Goal: Task Accomplishment & Management: Use online tool/utility

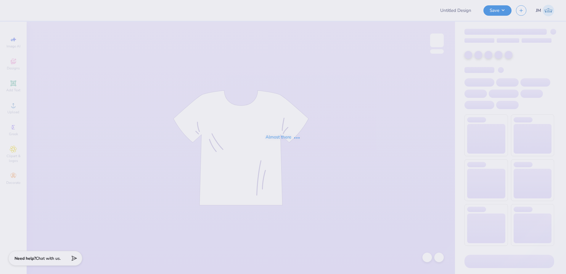
type input "DG- Powderpuff"
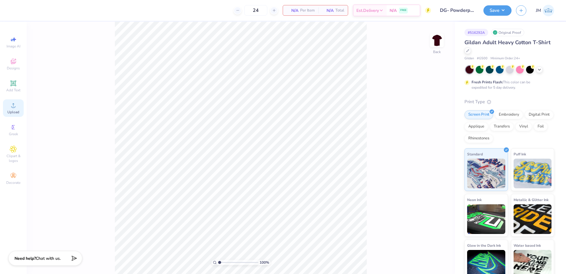
click at [16, 107] on icon at bounding box center [13, 105] width 7 height 7
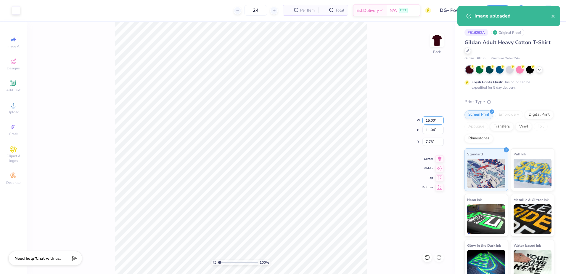
click at [424, 117] on input "15.00" at bounding box center [433, 120] width 21 height 8
type input "12.50"
type input "9.20"
click at [432, 141] on input "8.65" at bounding box center [433, 141] width 21 height 8
type input "3.00"
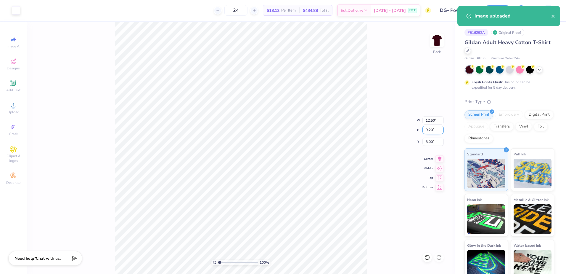
click at [434, 131] on input "9.20" at bounding box center [433, 130] width 21 height 8
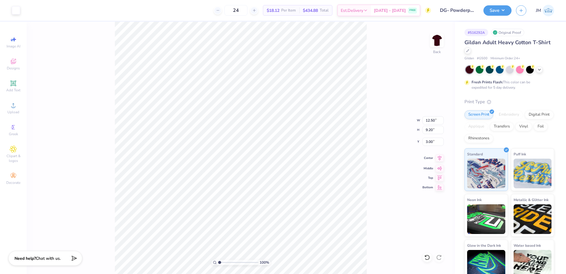
click at [442, 160] on icon at bounding box center [440, 157] width 8 height 7
click at [14, 85] on icon at bounding box center [13, 83] width 4 height 4
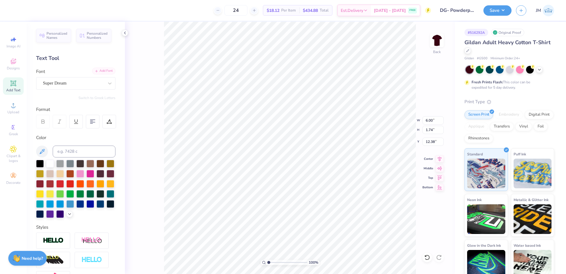
click at [100, 71] on div "Add Font" at bounding box center [103, 71] width 23 height 7
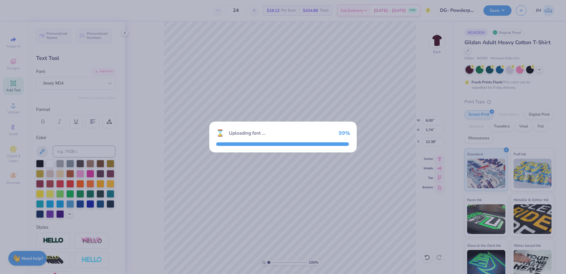
type input "4.74"
type input "1.90"
type input "12.30"
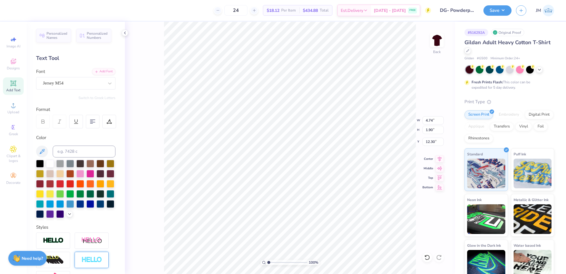
paste textarea "BENEFITTING THON"
type textarea "BENEFITTING THON"
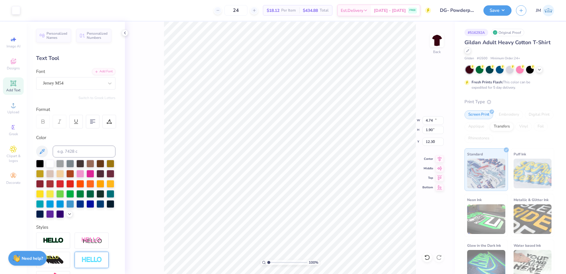
type input "12.50"
type input "9.20"
type input "3.00"
type input "15.02"
type input "1.65"
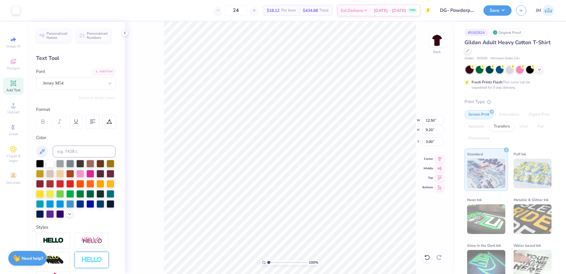
type input "12.42"
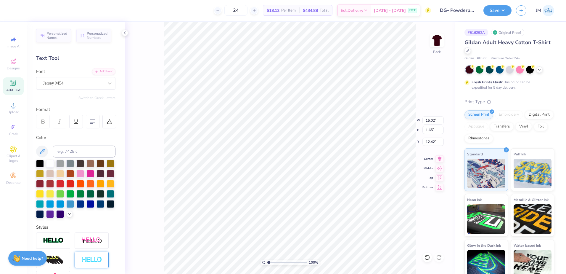
type input "6.37"
type input "0.70"
type input "12.55"
click at [108, 121] on icon at bounding box center [109, 121] width 5 height 5
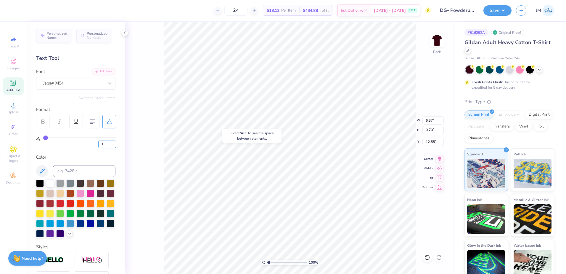
click at [114, 143] on input "1" at bounding box center [107, 143] width 18 height 7
click at [114, 143] on input "2" at bounding box center [107, 143] width 18 height 7
click at [114, 143] on input "3" at bounding box center [107, 143] width 18 height 7
click at [114, 143] on input "4" at bounding box center [107, 143] width 18 height 7
type input "5"
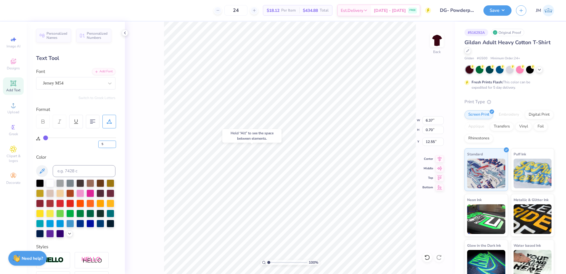
click at [114, 143] on input "5" at bounding box center [107, 143] width 18 height 7
type input "5"
type input "7.05"
click at [114, 142] on input "6" at bounding box center [107, 143] width 18 height 7
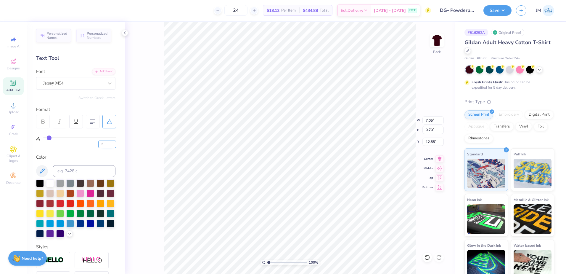
click at [114, 142] on input "6" at bounding box center [107, 143] width 18 height 7
click at [113, 142] on input "6" at bounding box center [107, 143] width 18 height 7
click at [113, 143] on input "7" at bounding box center [107, 143] width 18 height 7
click at [113, 143] on input "8" at bounding box center [107, 143] width 18 height 7
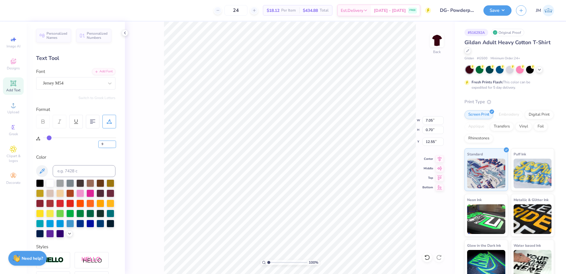
click at [113, 143] on input "9" at bounding box center [107, 143] width 18 height 7
type input "10"
click at [113, 143] on input "10" at bounding box center [107, 143] width 18 height 7
type input "10"
type input "7.74"
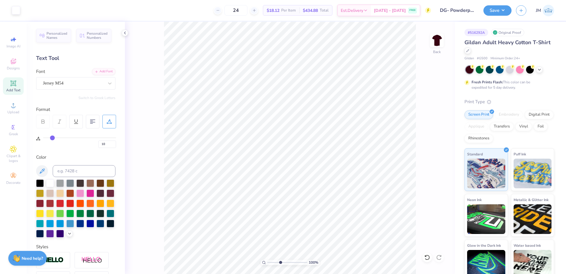
click at [280, 262] on input "range" at bounding box center [287, 261] width 40 height 5
drag, startPoint x: 277, startPoint y: 262, endPoint x: 271, endPoint y: 262, distance: 5.9
type input "1.63"
click at [271, 262] on input "range" at bounding box center [287, 261] width 40 height 5
type input "14.57"
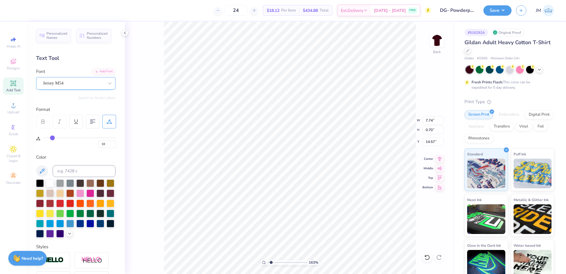
click at [63, 80] on div "Jersey M54" at bounding box center [73, 82] width 62 height 9
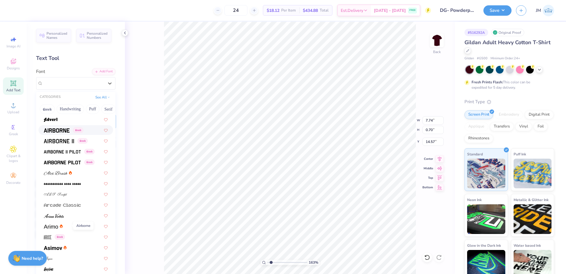
scroll to position [99, 0]
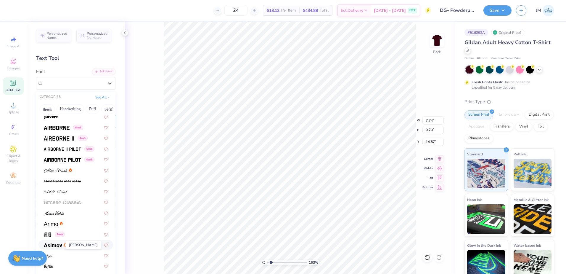
click at [61, 242] on span at bounding box center [53, 244] width 18 height 6
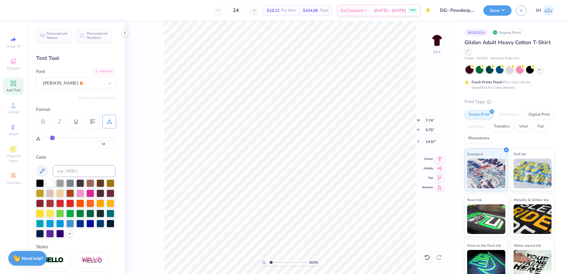
type input "9.63"
type input "0.67"
type input "14.59"
type textarea "TM"
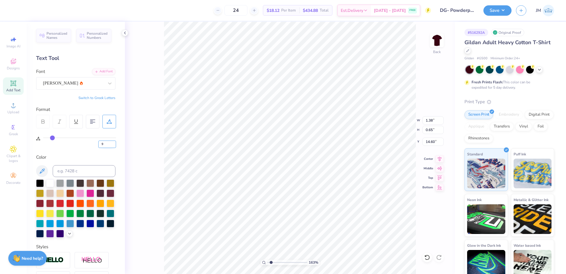
click at [113, 145] on input "9" at bounding box center [107, 143] width 18 height 7
click at [113, 145] on input "8" at bounding box center [107, 143] width 18 height 7
click at [113, 145] on input "7" at bounding box center [107, 143] width 18 height 7
click at [113, 145] on input "6" at bounding box center [107, 143] width 18 height 7
click at [113, 145] on input "5" at bounding box center [107, 143] width 18 height 7
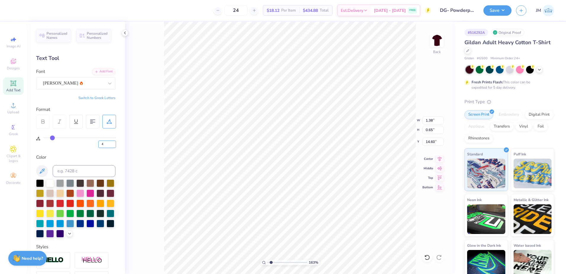
click at [113, 145] on input "4" at bounding box center [107, 143] width 18 height 7
click at [113, 145] on input "3" at bounding box center [107, 143] width 18 height 7
click at [113, 145] on input "2" at bounding box center [107, 143] width 18 height 7
click at [113, 145] on input "1" at bounding box center [107, 143] width 18 height 7
type input "0"
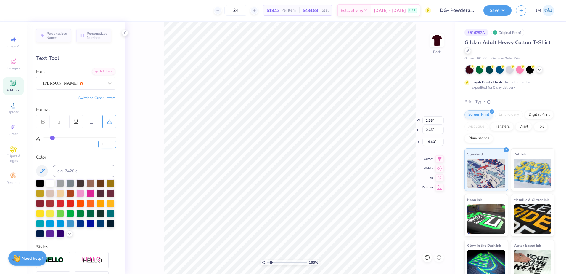
click at [113, 145] on input "0" at bounding box center [107, 143] width 18 height 7
type input "0"
type input "1.29"
type input "12.60"
type input "0.63"
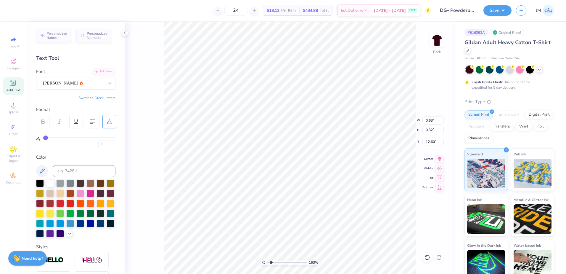
type input "0.32"
drag, startPoint x: 280, startPoint y: 263, endPoint x: 283, endPoint y: 261, distance: 3.2
type input "4.02"
click at [281, 263] on input "range" at bounding box center [287, 261] width 40 height 5
type input "12.55"
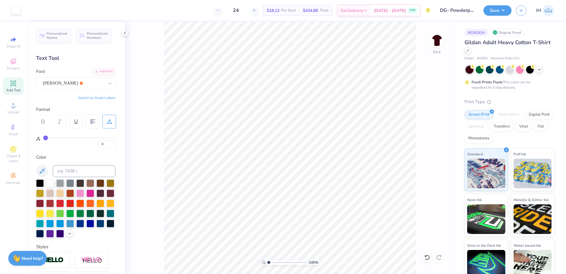
drag, startPoint x: 278, startPoint y: 263, endPoint x: 262, endPoint y: 258, distance: 17.3
click at [267, 259] on input "range" at bounding box center [287, 261] width 40 height 5
type input "4.46"
click at [283, 261] on input "range" at bounding box center [287, 261] width 40 height 5
type input "0.33"
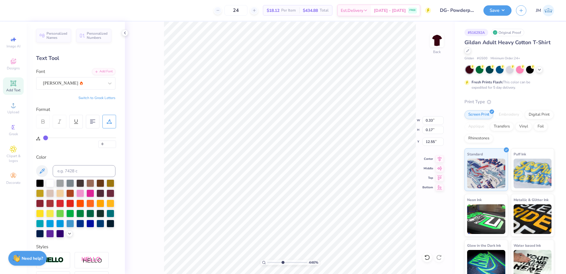
type input "0.17"
type input "8.16"
type input "0.70"
click at [328, 210] on li "Group" at bounding box center [336, 209] width 46 height 12
drag, startPoint x: 282, startPoint y: 261, endPoint x: 264, endPoint y: 257, distance: 18.0
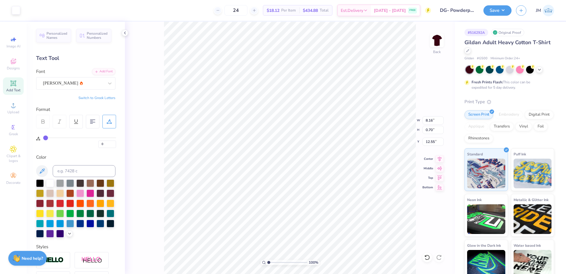
type input "1"
click at [267, 259] on input "range" at bounding box center [287, 261] width 40 height 5
click at [442, 157] on icon at bounding box center [440, 157] width 8 height 7
type input "12.50"
type input "9.20"
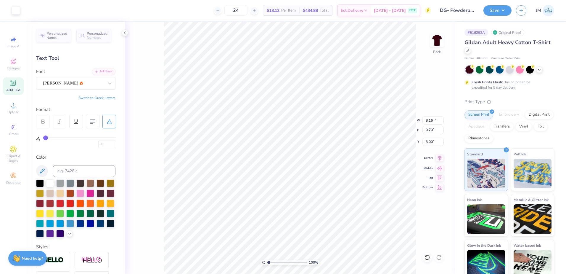
type input "3.00"
click at [437, 160] on icon at bounding box center [440, 157] width 8 height 7
click at [317, 189] on li "Group" at bounding box center [324, 188] width 46 height 12
click at [434, 48] on img at bounding box center [437, 40] width 24 height 24
click at [15, 102] on icon at bounding box center [13, 105] width 7 height 7
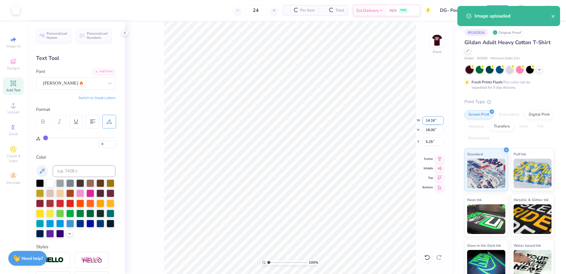
click at [432, 121] on input "14.16" at bounding box center [433, 120] width 21 height 8
click at [430, 128] on input "18.00" at bounding box center [433, 130] width 21 height 8
type input "3"
type input "2.36"
type input "3.00"
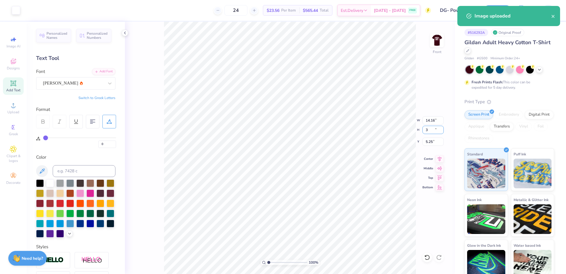
type input "12.75"
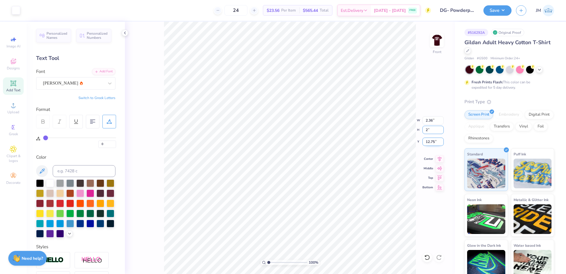
type input "2"
click at [431, 140] on input "12.75" at bounding box center [433, 141] width 21 height 8
type input "1.57"
type input "2.00"
type input "1.00"
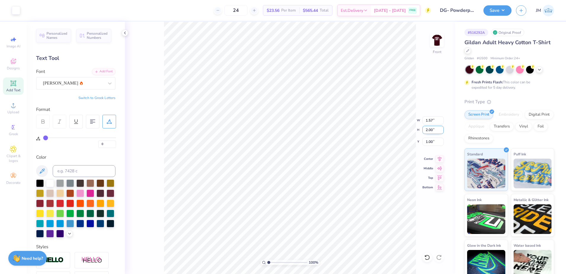
click at [433, 129] on input "2.00" at bounding box center [433, 130] width 21 height 8
drag, startPoint x: 438, startPoint y: 157, endPoint x: 431, endPoint y: 151, distance: 9.1
click at [438, 156] on icon at bounding box center [440, 158] width 8 height 7
click at [13, 86] on icon at bounding box center [13, 83] width 7 height 7
click at [60, 85] on div "Super Dream" at bounding box center [73, 82] width 62 height 9
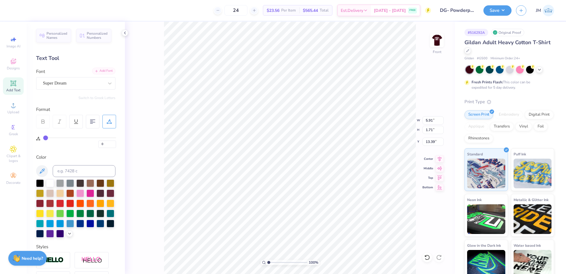
click at [97, 70] on div "Add Font" at bounding box center [103, 71] width 23 height 7
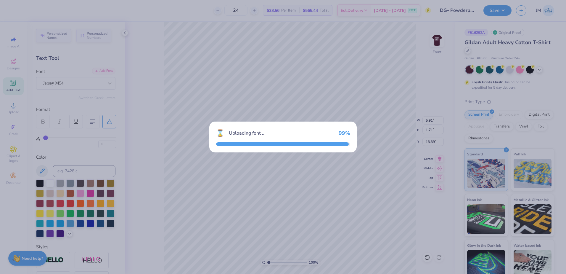
type input "4.67"
type input "1.87"
type input "13.31"
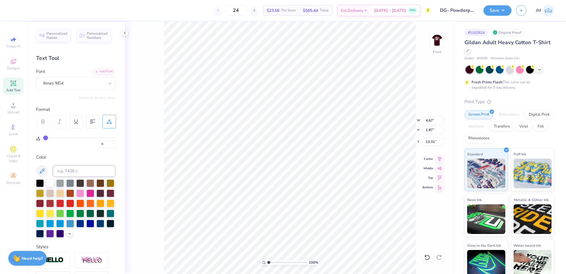
type input "5.91"
type input "1.71"
type input "13.39"
click at [100, 70] on div "Add Font" at bounding box center [103, 71] width 23 height 7
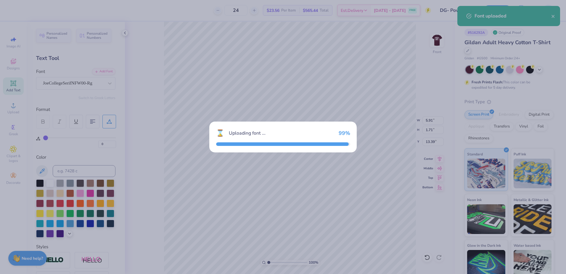
type input "6.29"
type input "1.92"
type input "13.29"
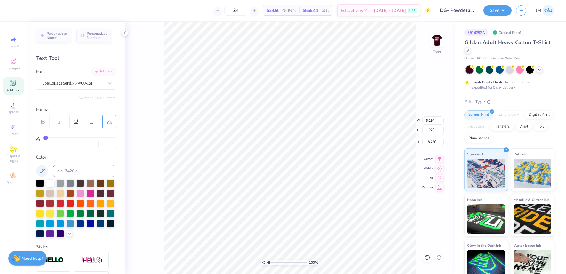
scroll to position [5, 1]
type textarea "LABOYS"
type input "5.48"
click at [97, 84] on div "JoeCollegeSerifNFW00-Rg" at bounding box center [73, 82] width 62 height 9
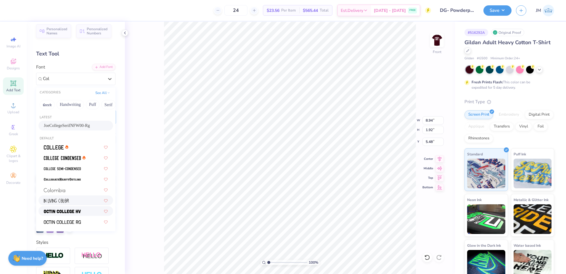
scroll to position [0, 0]
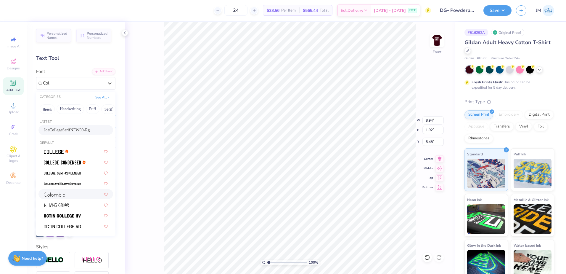
type input "Col"
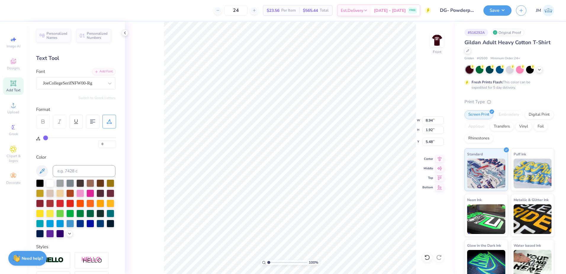
type input "7.85"
type textarea "MEESES"
type input "10.08"
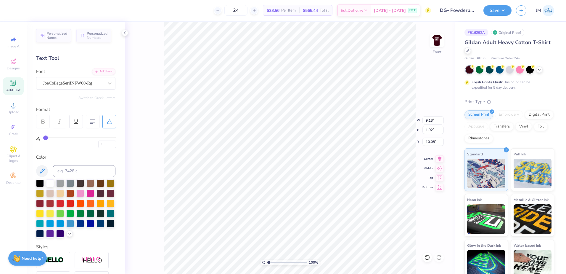
type textarea "TESTAS"
type input "12.57"
type textarea "WHITMANS"
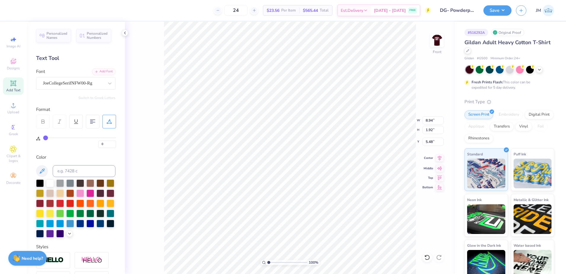
click at [438, 158] on icon at bounding box center [440, 157] width 8 height 7
type input "9.13"
type input "7.85"
click at [438, 158] on icon at bounding box center [440, 157] width 8 height 7
type input "8.81"
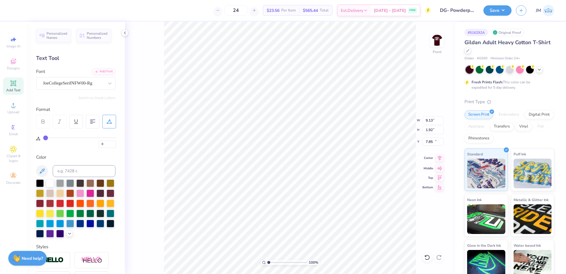
type input "10.08"
click at [438, 159] on icon at bounding box center [440, 157] width 8 height 7
click at [440, 159] on icon at bounding box center [440, 157] width 8 height 7
click at [274, 263] on input "range" at bounding box center [287, 261] width 40 height 5
type input "1.71"
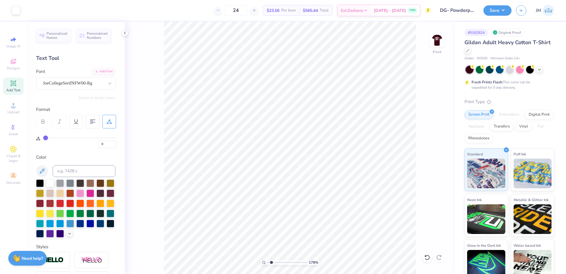
click at [272, 261] on input "range" at bounding box center [287, 261] width 40 height 5
type input "12.99"
type input "8.81"
type input "10.61"
type input "9.13"
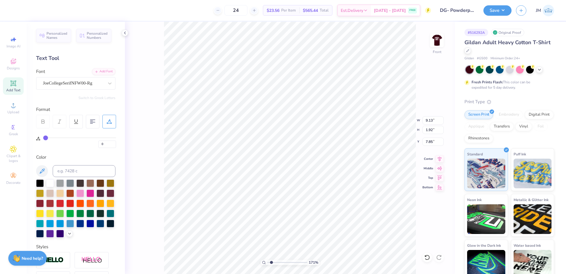
type input "8.25"
type input "8.94"
type input "5.90"
type input "12.97"
click at [320, 206] on li "Group" at bounding box center [320, 209] width 46 height 12
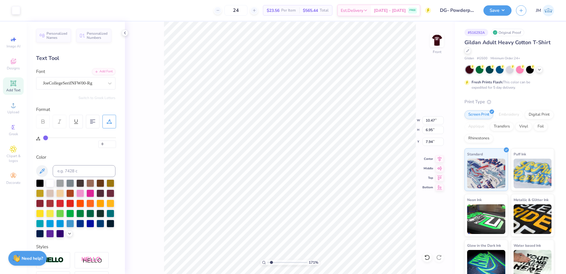
type input "10.47"
type input "6.95"
type input "7.94"
click at [430, 121] on input "10.47" at bounding box center [433, 120] width 21 height 8
type input "12.00"
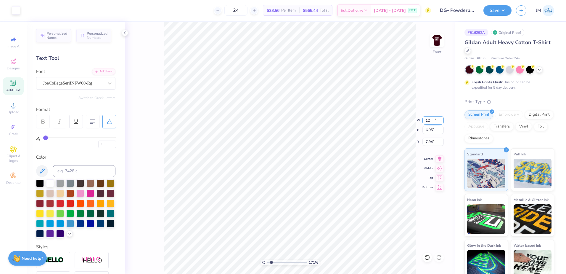
type input "7.96"
type input "4.39"
type input "1.57"
type input "2.00"
type input "1.00"
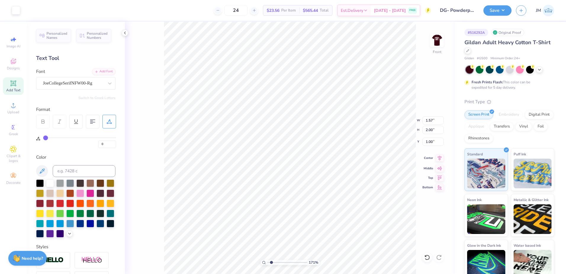
click at [437, 158] on icon at bounding box center [440, 157] width 8 height 7
type input "12.00"
type input "7.96"
type input "4.39"
click at [440, 157] on icon at bounding box center [440, 157] width 8 height 7
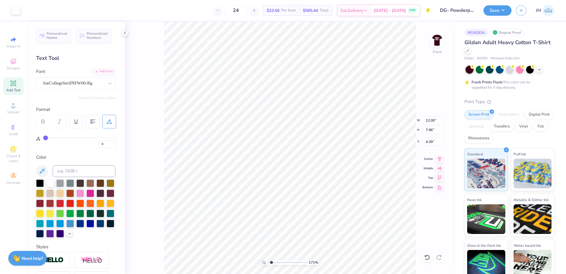
type input "11.35"
type input "1.00"
drag, startPoint x: 267, startPoint y: 261, endPoint x: 261, endPoint y: 261, distance: 6.2
type input "1"
click at [267, 261] on input "range" at bounding box center [287, 261] width 40 height 5
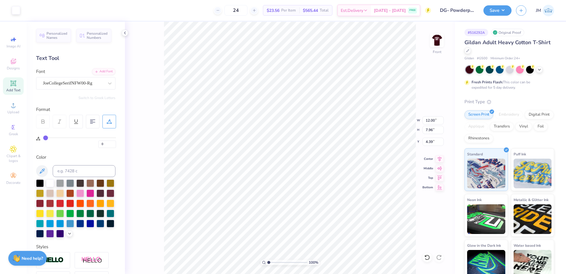
type input "4.77"
type input "5.98"
click at [436, 156] on icon at bounding box center [440, 157] width 8 height 7
type input "12.00"
type input "12.93"
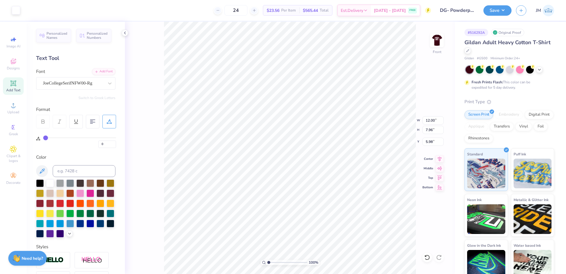
type input "6.29"
drag, startPoint x: 300, startPoint y: 195, endPoint x: 298, endPoint y: 220, distance: 24.9
click at [298, 220] on ul "Cut Copy Paste Remove Background Duplicate Download vector Select All Delete Gr…" at bounding box center [308, 191] width 46 height 162
click at [298, 220] on li "Ungroup" at bounding box center [308, 220] width 46 height 12
type input "1.63"
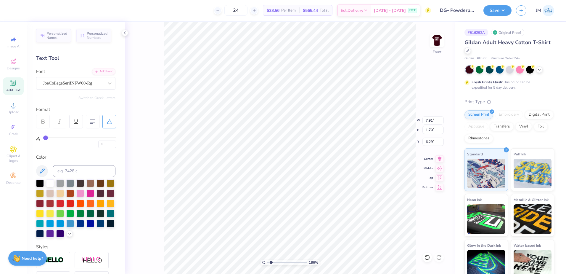
click at [271, 261] on input "range" at bounding box center [287, 261] width 40 height 5
type input "12.81"
type input "7.79"
type input "10.60"
type input "7.91"
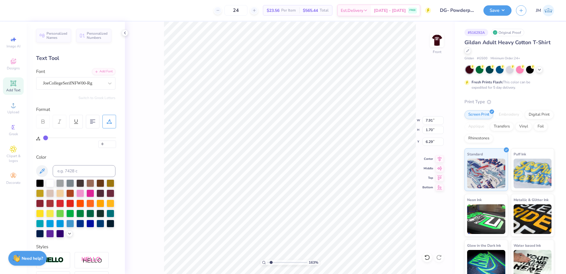
type input "6.18"
type input "12.76"
click at [313, 203] on li "Group" at bounding box center [321, 209] width 46 height 12
type input "13.46"
type input "1.00"
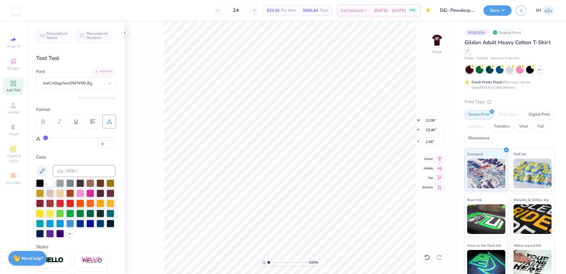
type input "1"
click at [269, 260] on input "range" at bounding box center [287, 261] width 40 height 5
click at [312, 207] on li "Group" at bounding box center [322, 209] width 46 height 12
click at [435, 47] on img at bounding box center [437, 40] width 24 height 24
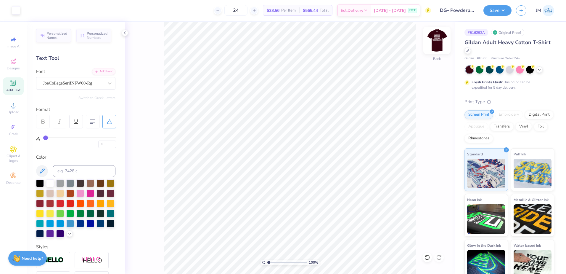
click at [433, 37] on img at bounding box center [437, 40] width 24 height 24
click at [435, 37] on img at bounding box center [437, 40] width 24 height 24
click at [504, 9] on button "Save" at bounding box center [498, 9] width 28 height 10
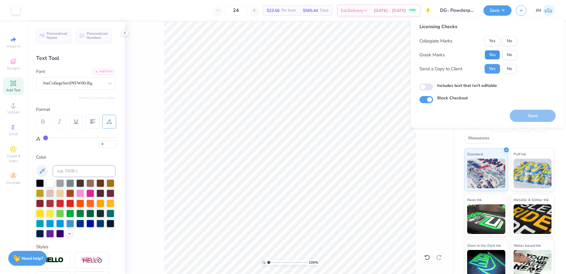
click at [494, 57] on button "Yes" at bounding box center [492, 54] width 15 height 9
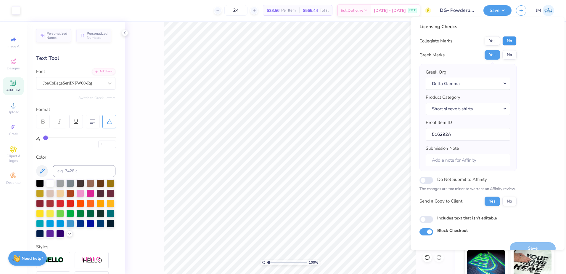
click at [514, 38] on button "No" at bounding box center [510, 40] width 14 height 9
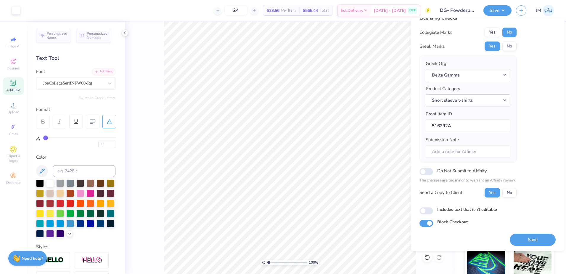
scroll to position [10, 0]
click at [521, 240] on button "Save" at bounding box center [533, 239] width 46 height 12
